Goal: Find specific page/section: Find specific page/section

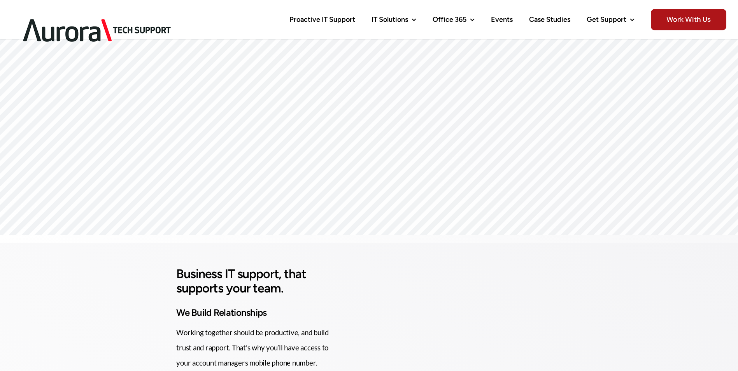
scroll to position [661, 0]
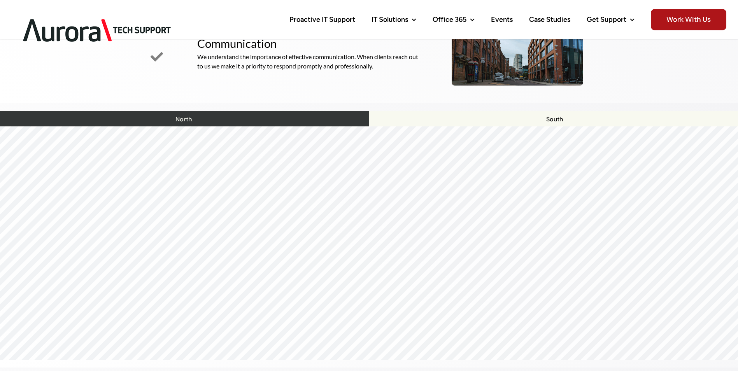
click at [272, 116] on div "North" at bounding box center [183, 119] width 371 height 16
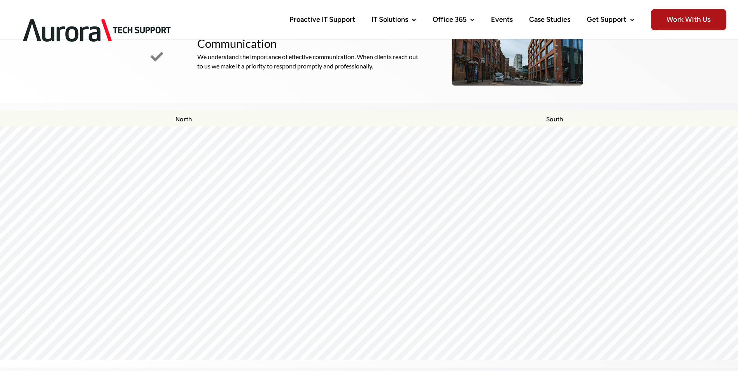
click at [276, 126] on div at bounding box center [368, 126] width 741 height 0
drag, startPoint x: 289, startPoint y: 158, endPoint x: 301, endPoint y: 203, distance: 46.1
click at [301, 203] on div at bounding box center [368, 242] width 741 height 233
click at [287, 126] on div at bounding box center [368, 126] width 741 height 0
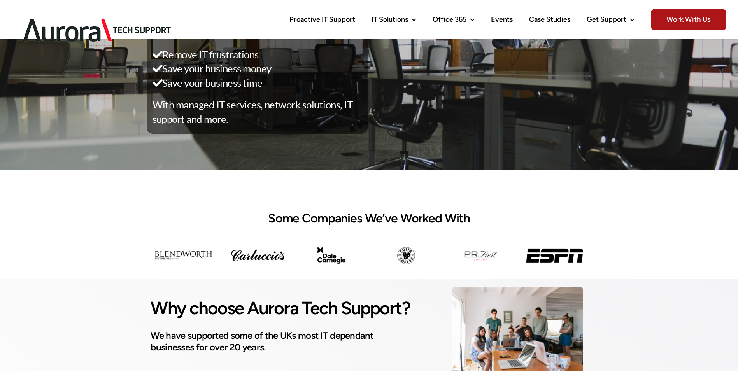
scroll to position [0, 0]
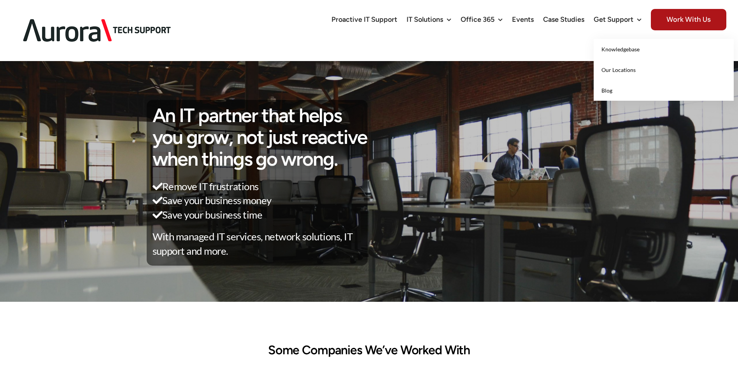
click at [624, 72] on span "Our Locations" at bounding box center [618, 69] width 34 height 7
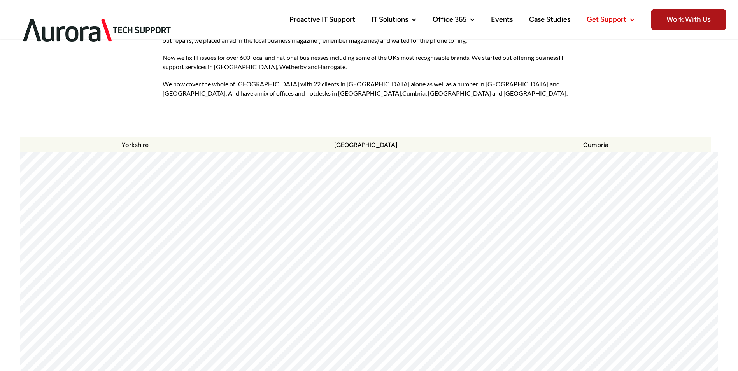
scroll to position [126, 0]
drag, startPoint x: 334, startPoint y: 157, endPoint x: 355, endPoint y: 262, distance: 107.0
click at [350, 278] on div at bounding box center [368, 269] width 697 height 233
drag, startPoint x: 151, startPoint y: 127, endPoint x: 232, endPoint y: 131, distance: 81.0
click at [232, 141] on p "Yorkshire" at bounding box center [135, 145] width 230 height 9
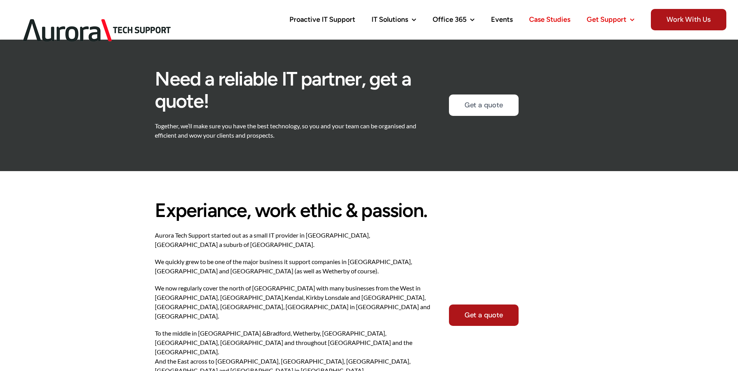
scroll to position [398, 0]
